Goal: Use online tool/utility: Utilize a website feature to perform a specific function

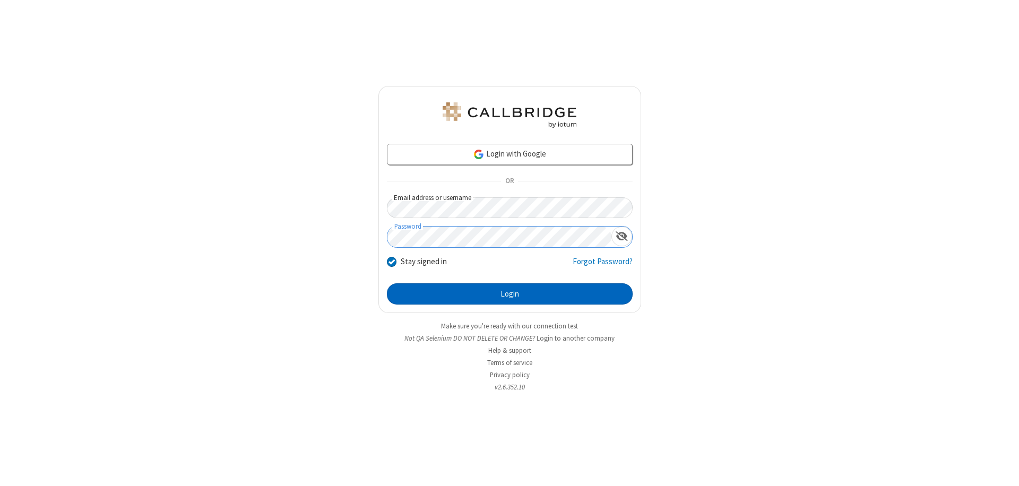
click at [509, 294] on button "Login" at bounding box center [510, 293] width 246 height 21
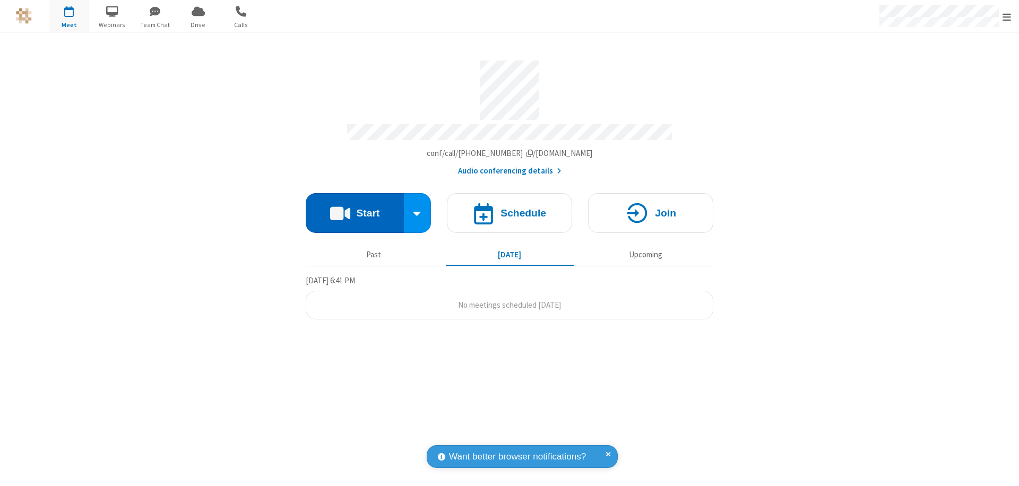
click at [354, 208] on button "Start" at bounding box center [355, 213] width 98 height 40
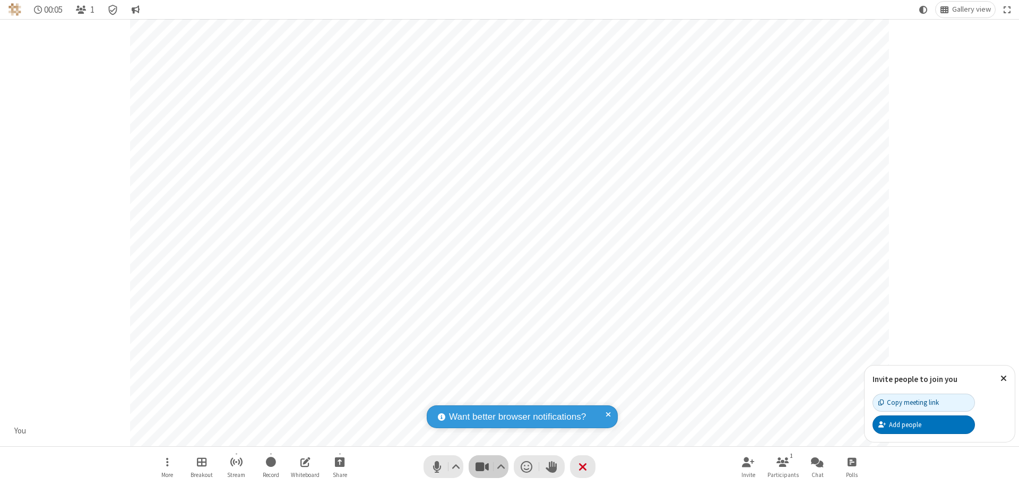
click at [482, 466] on span "Stop video (⌘+Shift+V)" at bounding box center [482, 466] width 16 height 15
click at [482, 466] on span "Start video (⌘+Shift+V)" at bounding box center [482, 466] width 16 height 15
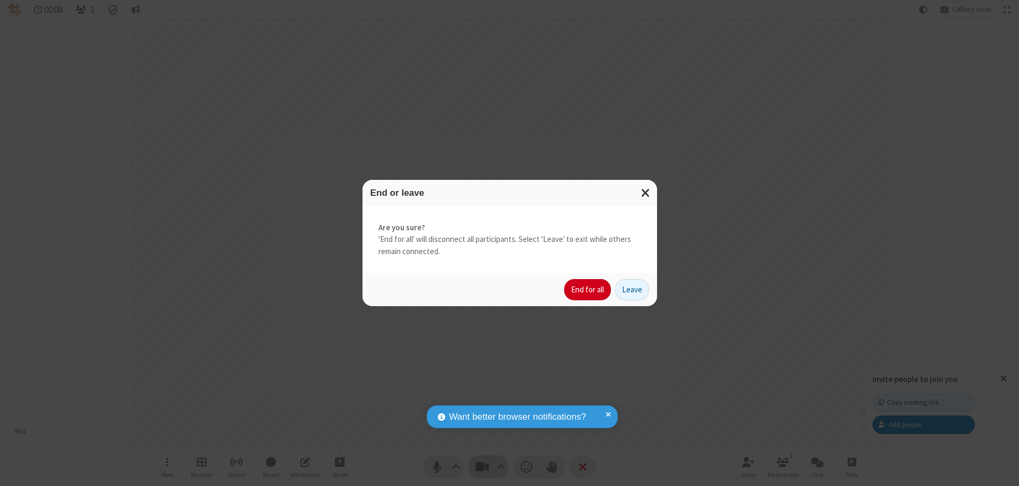
click at [588, 290] on button "End for all" at bounding box center [587, 289] width 47 height 21
